Goal: Transaction & Acquisition: Book appointment/travel/reservation

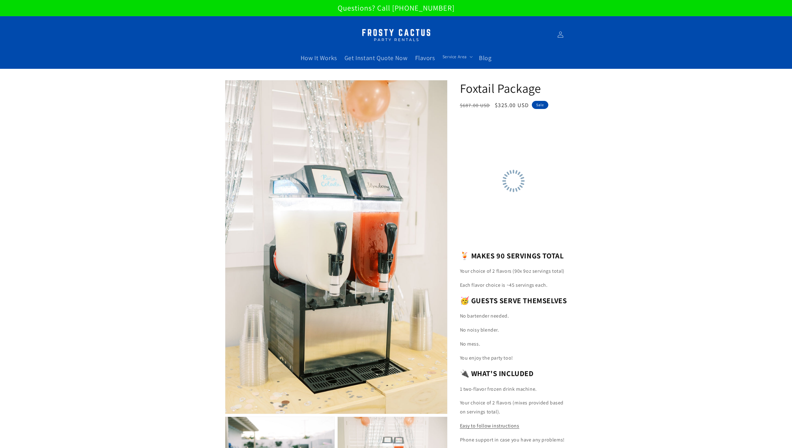
click at [405, 40] on img at bounding box center [396, 35] width 78 height 20
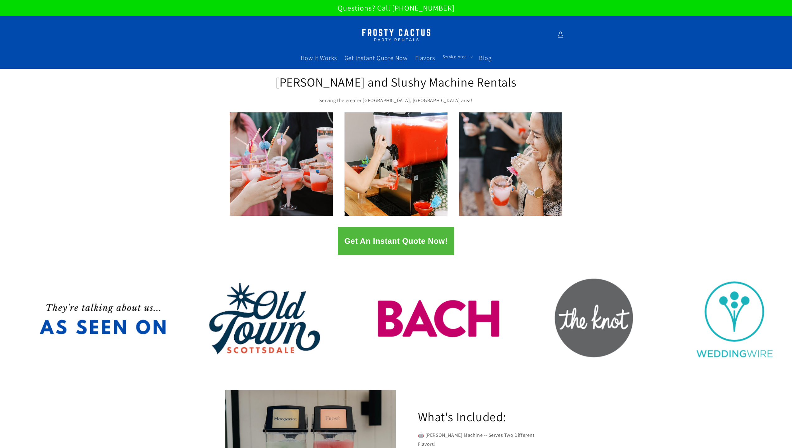
click at [420, 233] on button "Get An Instant Quote Now!" at bounding box center [396, 241] width 116 height 28
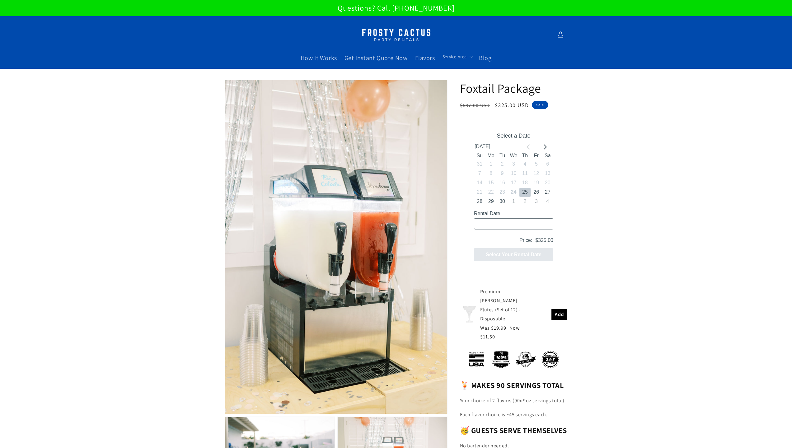
click at [524, 192] on button "25" at bounding box center [524, 191] width 11 height 9
type input "09/25/2025 / 6 spaces"
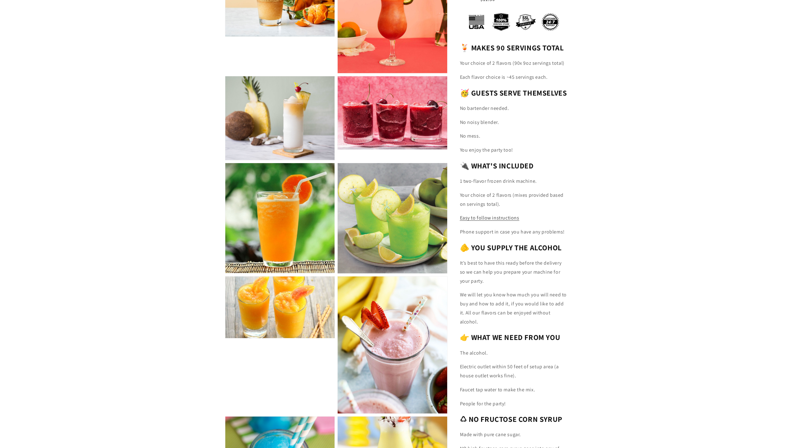
scroll to position [933, 0]
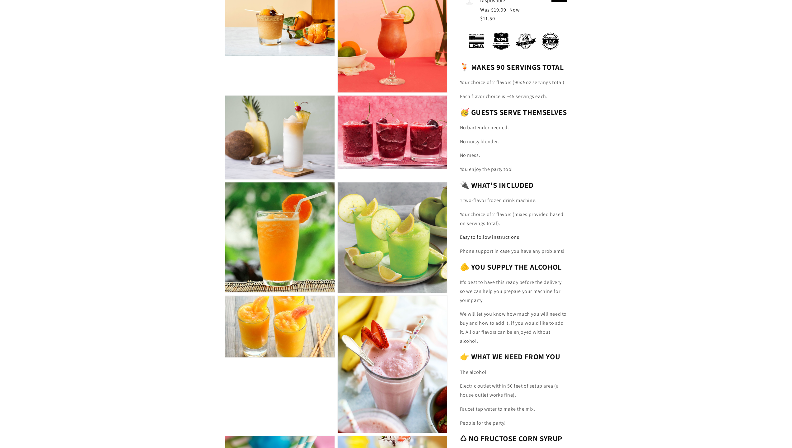
click at [505, 240] on span "Easy to follow instructions" at bounding box center [489, 237] width 59 height 7
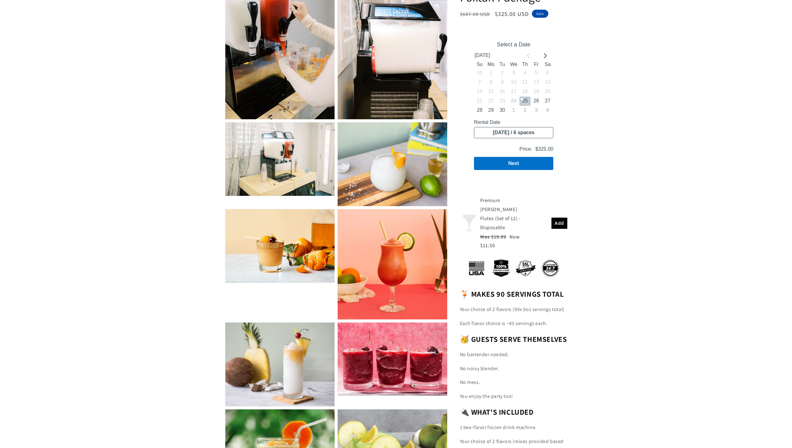
scroll to position [685, 0]
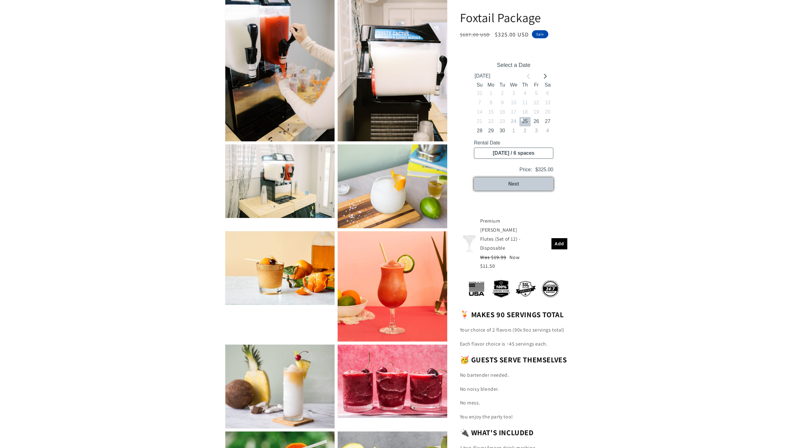
click at [518, 181] on button "Next" at bounding box center [513, 183] width 79 height 13
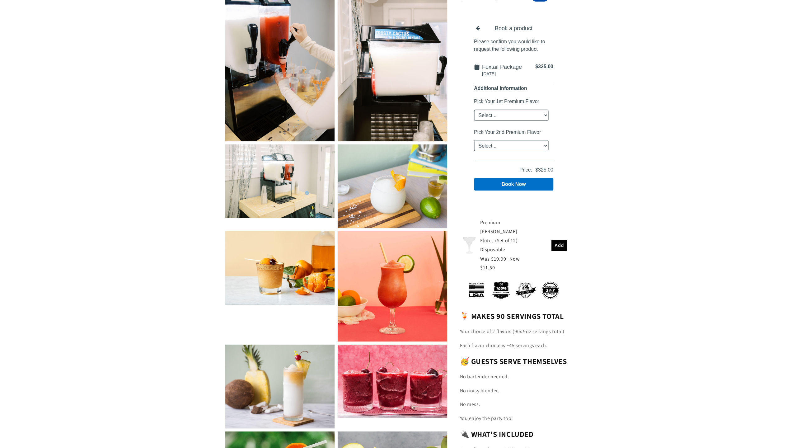
click at [524, 118] on select "Select... Classic Margarita Frosé Strawberry King Cake Daiquiri Apple Cider Sum…" at bounding box center [511, 114] width 74 height 11
select select "Strawberry"
click at [474, 109] on select "Select... Classic Margarita Frosé Strawberry King Cake Daiquiri Apple Cider Sum…" at bounding box center [511, 114] width 74 height 11
click at [520, 143] on select "Select... Classic Margarita Frosé Strawberry King Cake Daiquiri Apple Cider Sum…" at bounding box center [511, 145] width 74 height 11
select select "King Cake Daiquiri"
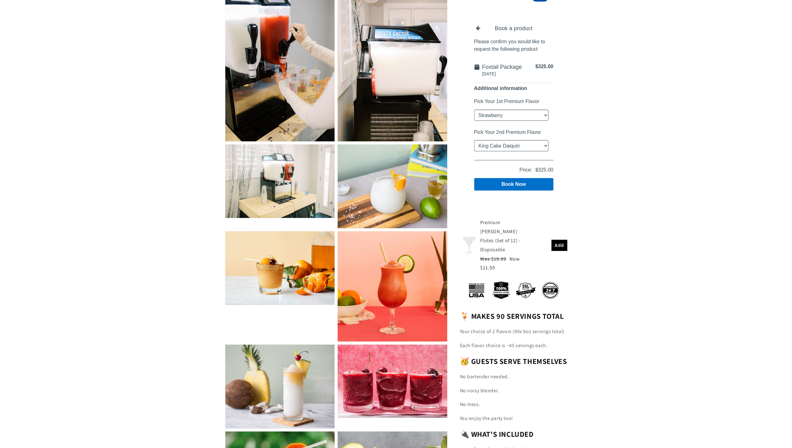
click at [474, 140] on select "Select... Classic Margarita Frosé Strawberry King Cake Daiquiri Apple Cider Sum…" at bounding box center [511, 145] width 74 height 11
click at [539, 118] on select "Select... Classic Margarita Frosé Strawberry King Cake Daiquiri Apple Cider Sum…" at bounding box center [511, 114] width 74 height 11
click at [677, 140] on section "Skip to product information Open media 1 in modal Open media 2 in modal Open me…" at bounding box center [396, 176] width 792 height 1585
click at [516, 185] on button "Book Now" at bounding box center [513, 184] width 79 height 12
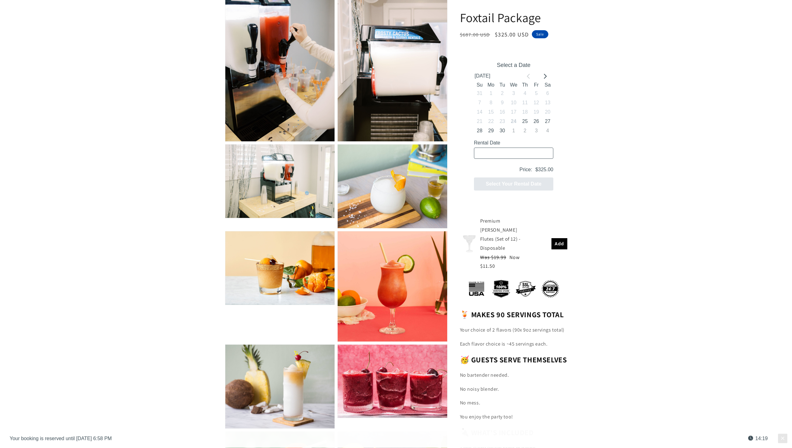
click at [498, 230] on span "Premium [PERSON_NAME] Flutes (Set of 12) - Disposable" at bounding box center [500, 234] width 40 height 33
